Goal: Task Accomplishment & Management: Manage account settings

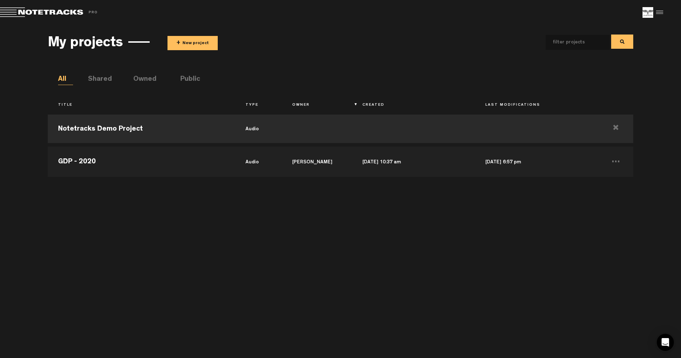
click at [661, 13] on div at bounding box center [658, 12] width 11 height 11
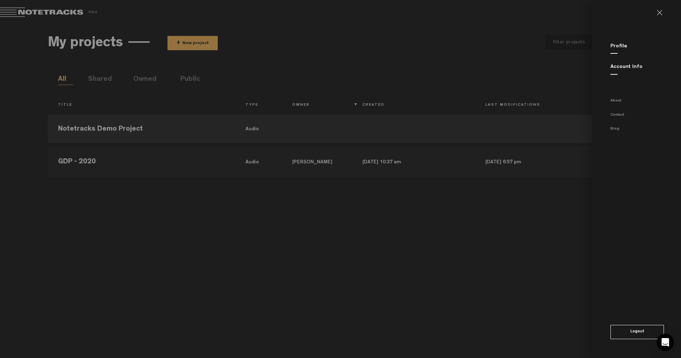
click at [619, 44] on link "Profile" at bounding box center [618, 46] width 17 height 5
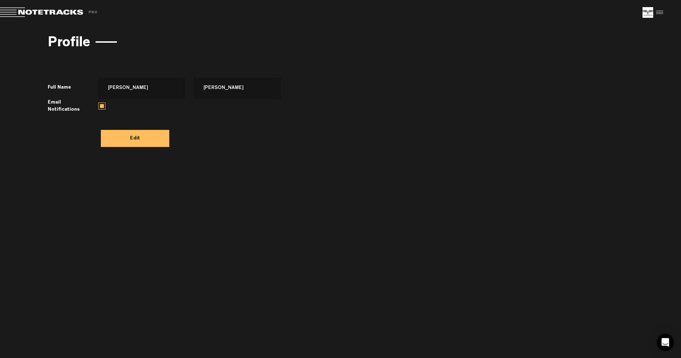
click at [656, 13] on div at bounding box center [658, 12] width 11 height 11
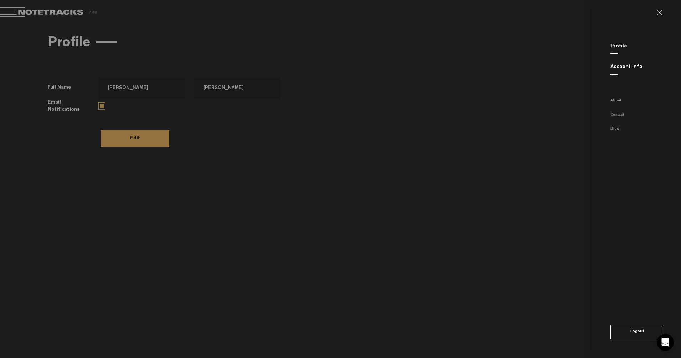
click at [626, 66] on link "Account Info" at bounding box center [626, 66] width 32 height 5
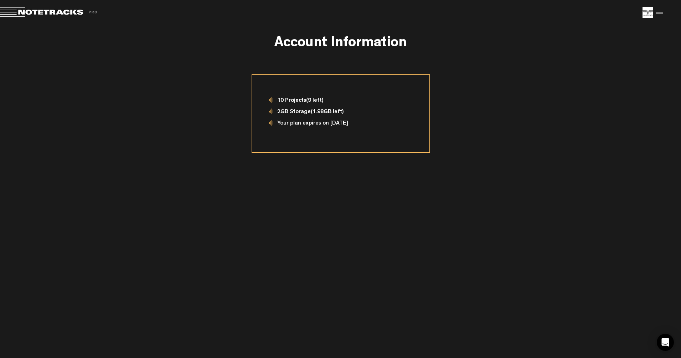
click at [657, 12] on div at bounding box center [658, 12] width 11 height 11
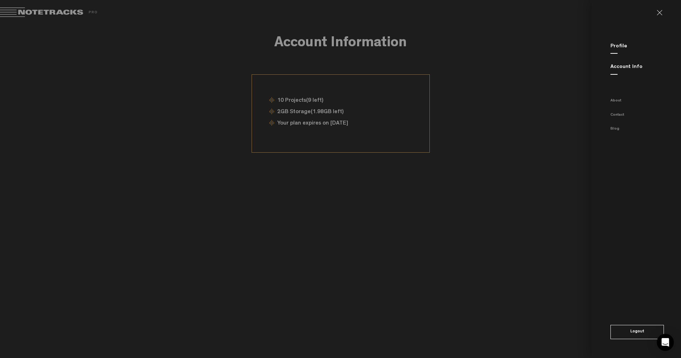
click at [627, 334] on button "Logout" at bounding box center [636, 332] width 53 height 14
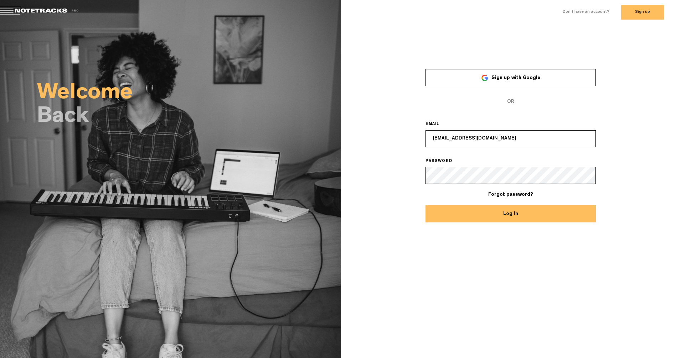
click at [528, 135] on input "[EMAIL_ADDRESS][DOMAIN_NAME]" at bounding box center [510, 138] width 170 height 17
type input "[EMAIL_ADDRESS][DOMAIN_NAME]"
click at [495, 209] on button "Log In" at bounding box center [510, 213] width 170 height 17
